Goal: Information Seeking & Learning: Learn about a topic

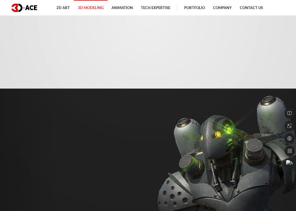
scroll to position [228, 0]
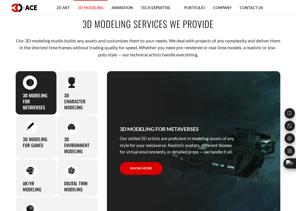
click at [210, 45] on p "Our 3D modeling studio builds any assets and customizes them to your needs. We …" at bounding box center [147, 47] width 265 height 21
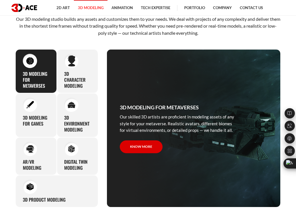
scroll to position [256, 0]
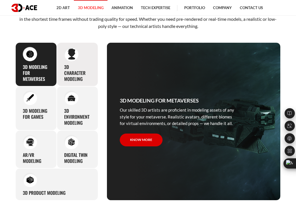
click at [75, 64] on h3 "3D character modeling" at bounding box center [77, 73] width 26 height 18
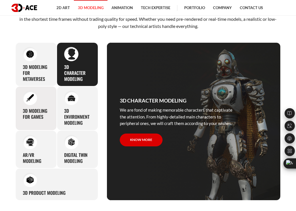
click at [33, 106] on div "3D modeling for games The eye-catching 3D characters, assets, and environments …" at bounding box center [35, 108] width 41 height 44
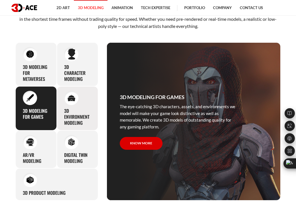
click at [80, 115] on h3 "3D environment modeling" at bounding box center [77, 117] width 26 height 18
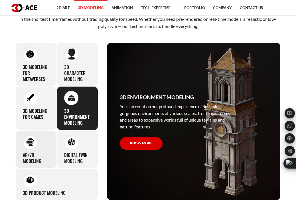
click at [26, 142] on img at bounding box center [30, 142] width 8 height 8
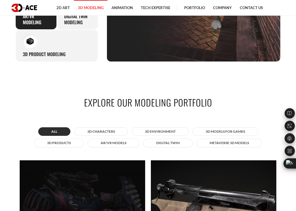
scroll to position [342, 0]
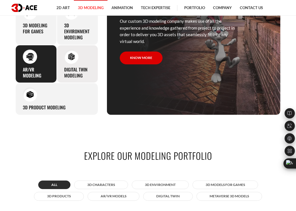
click at [72, 47] on div "Digital Twin modeling Though modeling for digital twins can become a real chall…" at bounding box center [77, 64] width 41 height 38
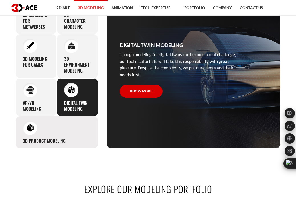
scroll to position [313, 0]
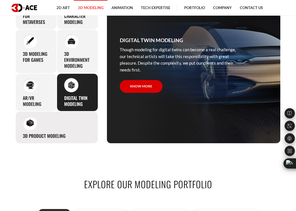
click at [59, 125] on div "3D Product Modeling Experienced professionals at 3D-Ace are capable of modeling…" at bounding box center [56, 127] width 83 height 32
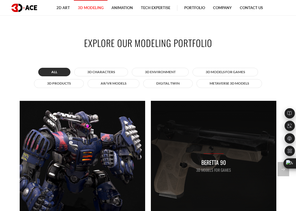
scroll to position [427, 0]
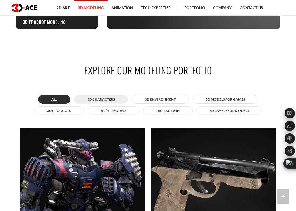
click at [85, 101] on button "3D Characters" at bounding box center [101, 99] width 54 height 9
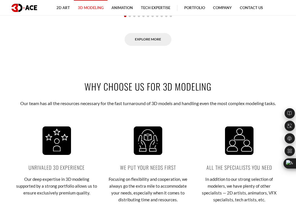
scroll to position [712, 0]
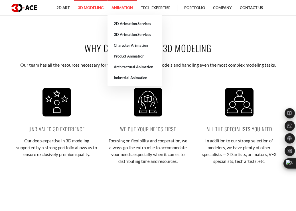
click at [118, 8] on link "Animation" at bounding box center [121, 8] width 29 height 16
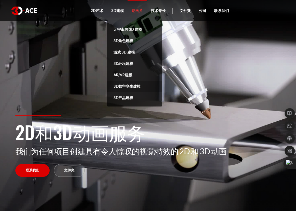
click at [127, 89] on font "3D数字孪生建模" at bounding box center [126, 86] width 27 height 5
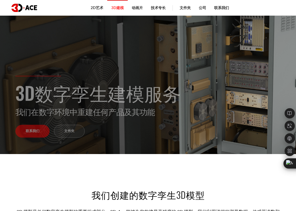
scroll to position [199, 0]
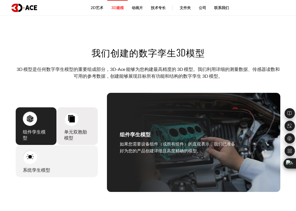
click at [70, 122] on img at bounding box center [71, 119] width 8 height 8
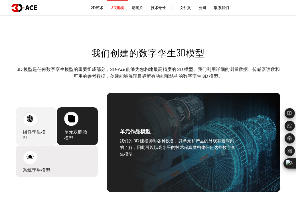
click at [60, 155] on div "系统孪生模型 Our team is capable of creating 3D assets for entire systems. Whether yo…" at bounding box center [56, 161] width 83 height 32
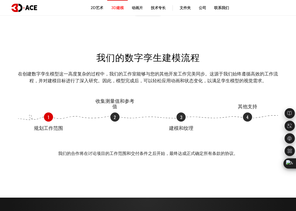
scroll to position [598, 0]
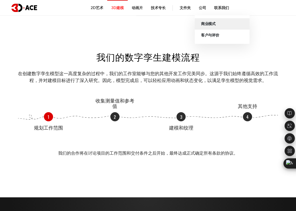
click at [211, 25] on font "商业模式" at bounding box center [208, 23] width 15 height 5
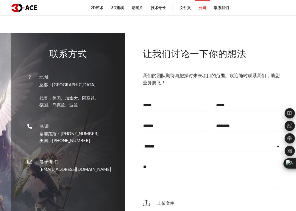
scroll to position [626, 0]
